Goal: Communication & Community: Answer question/provide support

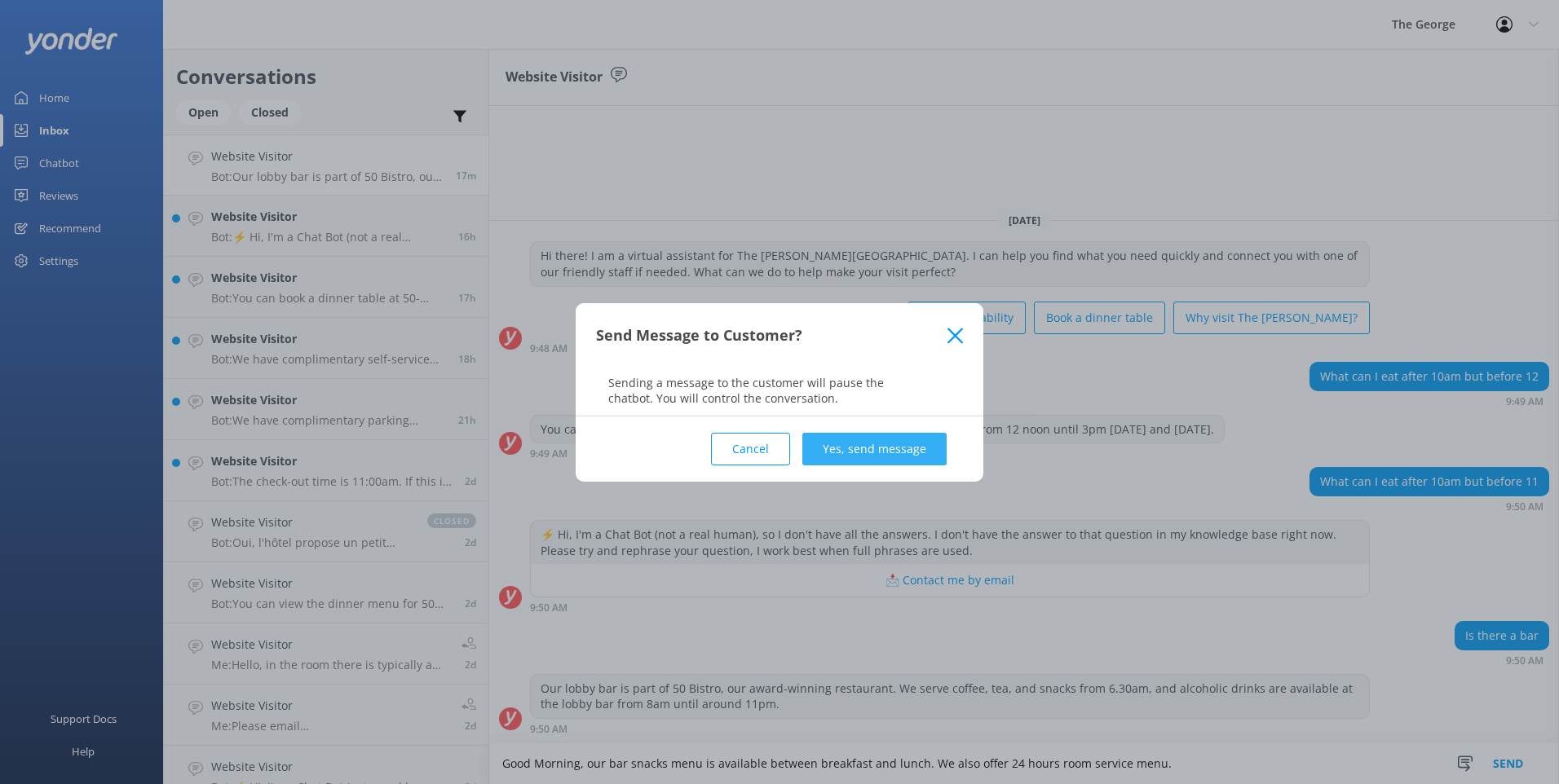
type textarea "Good Morning, our bar snacks menu is available between breakfast and lunch. We …"
click at [886, 454] on button "Yes, send message" at bounding box center [873, 449] width 144 height 33
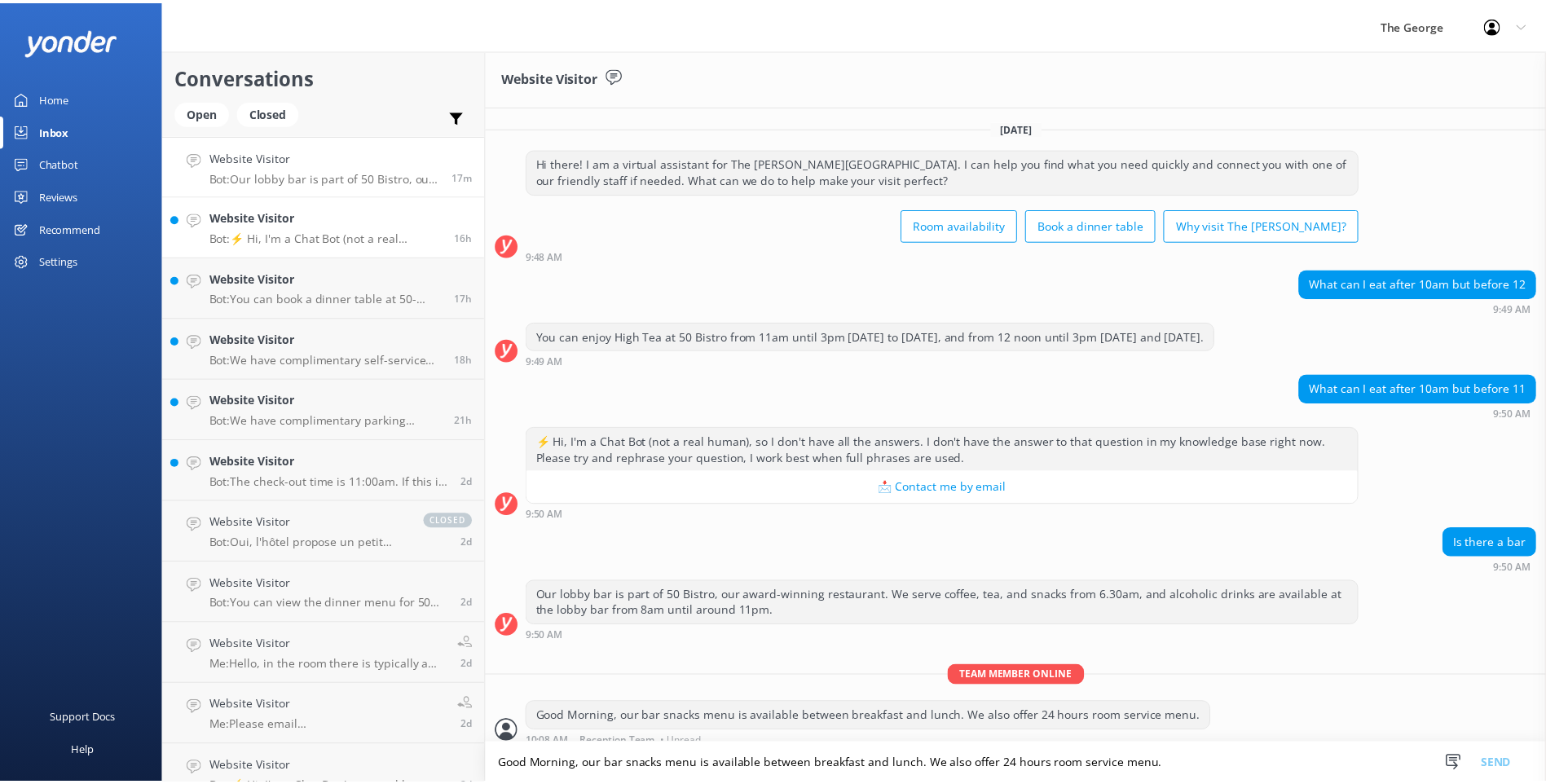
scroll to position [12, 0]
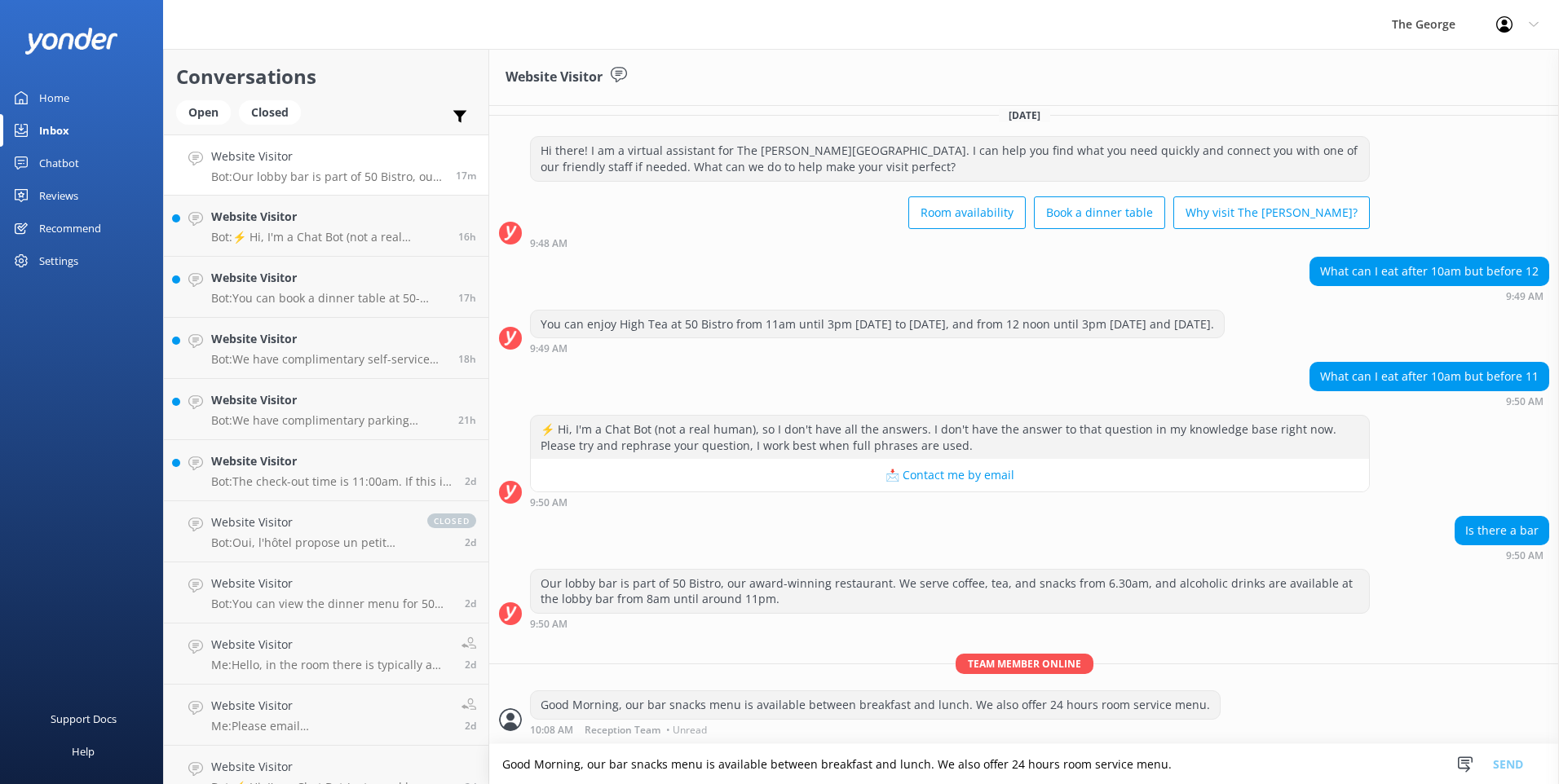
click at [53, 92] on div "Home" at bounding box center [53, 98] width 30 height 33
